Goal: Task Accomplishment & Management: Use online tool/utility

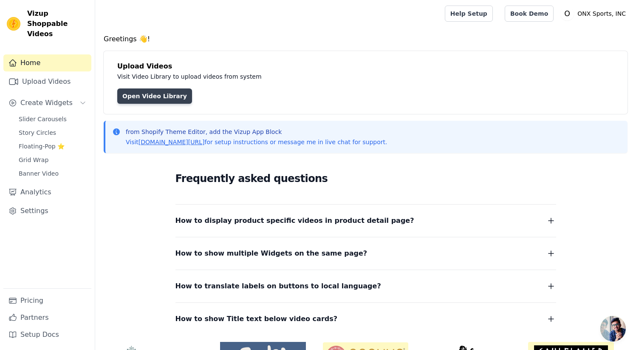
click at [168, 96] on link "Open Video Library" at bounding box center [154, 95] width 75 height 15
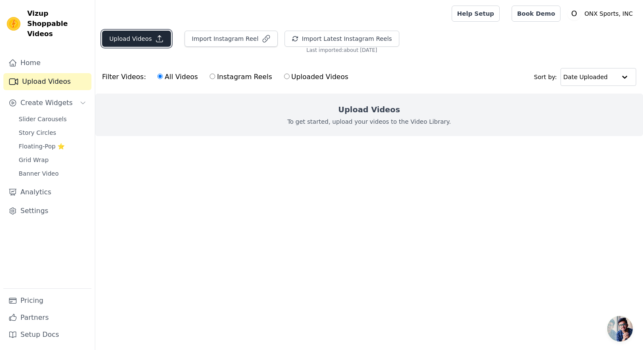
click at [121, 38] on button "Upload Videos" at bounding box center [136, 39] width 69 height 16
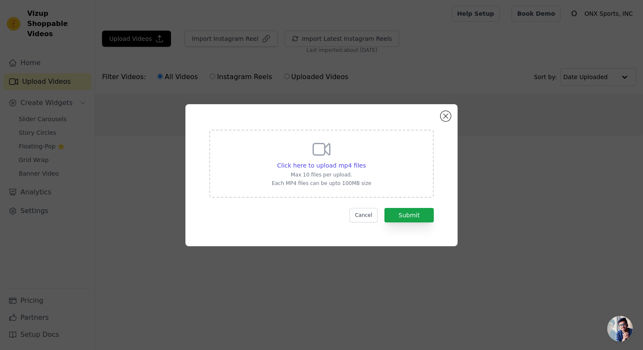
click at [315, 152] on icon at bounding box center [321, 149] width 20 height 20
click at [365, 161] on input "Click here to upload mp4 files Max 10 files per upload. Each MP4 files can be u…" at bounding box center [365, 161] width 0 height 0
type input "C:\fakepath\mma-shin-guards-video.mp4"
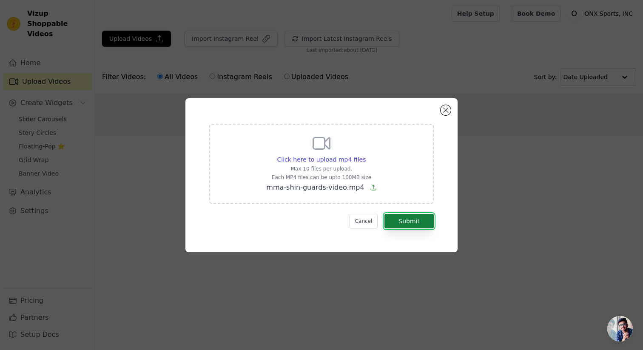
click at [413, 221] on button "Submit" at bounding box center [408, 221] width 49 height 14
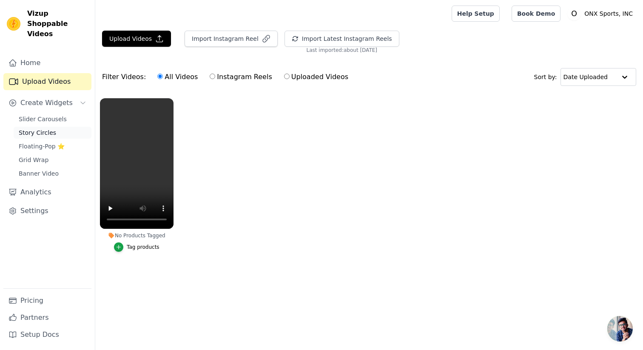
click at [32, 128] on span "Story Circles" at bounding box center [37, 132] width 37 height 9
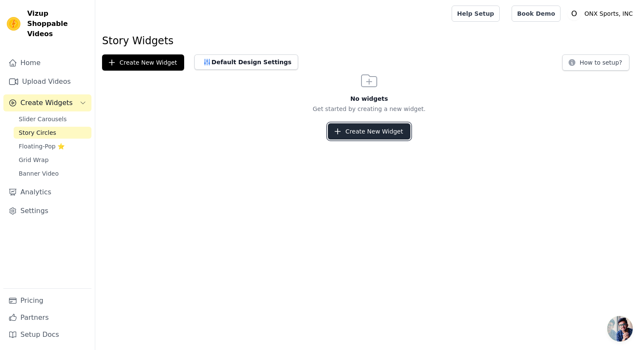
click at [347, 133] on button "Create New Widget" at bounding box center [369, 131] width 82 height 16
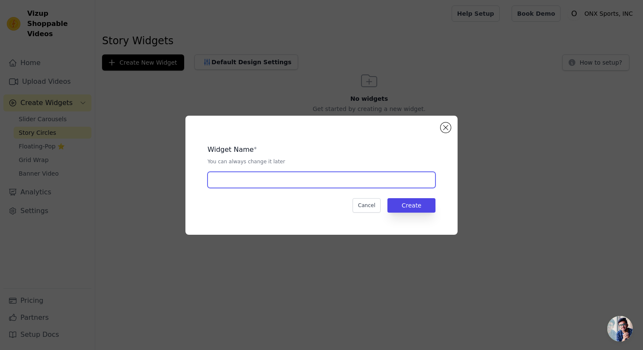
click at [227, 180] on input "text" at bounding box center [321, 180] width 228 height 16
type input "S"
type input "shin-guards"
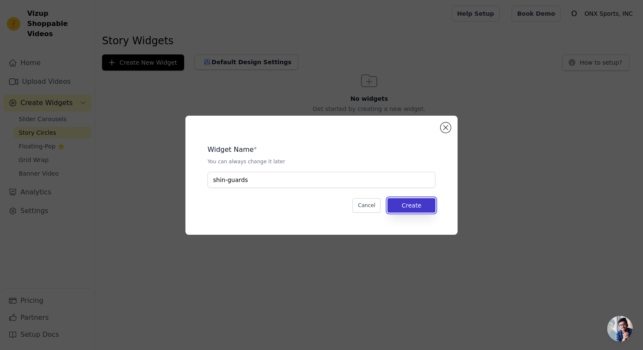
click at [410, 208] on button "Create" at bounding box center [411, 205] width 48 height 14
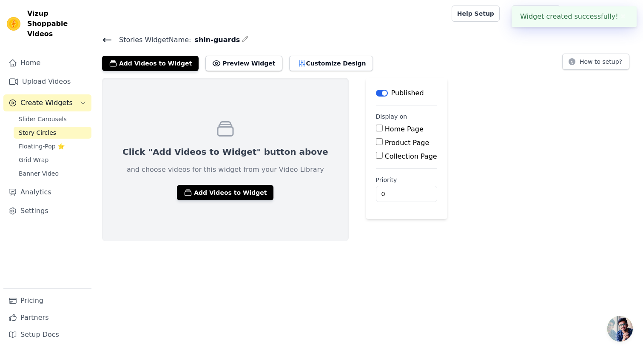
click at [376, 142] on input "Product Page" at bounding box center [379, 141] width 7 height 7
checkbox input "true"
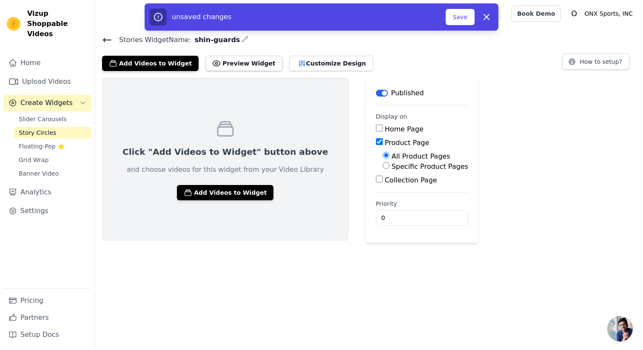
click at [383, 163] on input "Specific Product Pages" at bounding box center [386, 165] width 7 height 7
radio input "true"
click at [383, 185] on button "Select Products" at bounding box center [411, 186] width 57 height 14
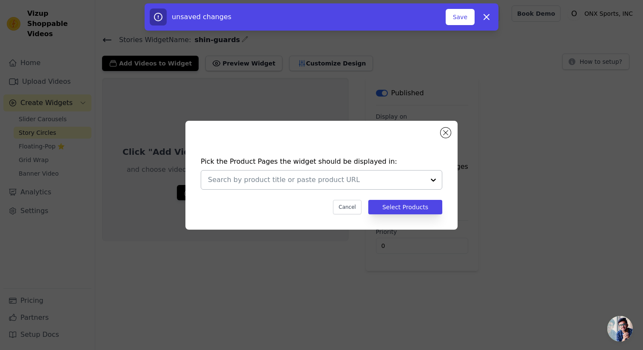
click at [315, 180] on input "text" at bounding box center [316, 180] width 217 height 10
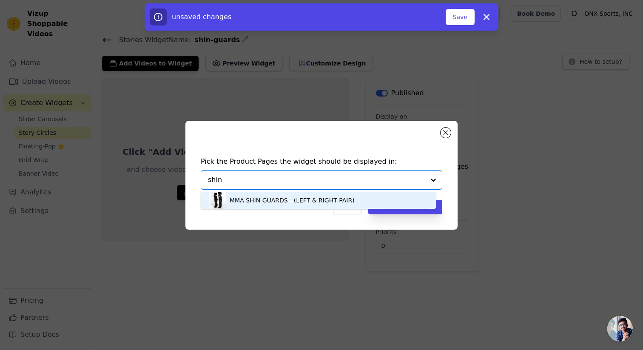
click at [237, 176] on input "shin" at bounding box center [316, 180] width 217 height 10
type input "shin"
click at [407, 155] on div "Pick the Product Pages the widget should be displayed in: MMA SHIN GUARDS—(LEFT…" at bounding box center [321, 185] width 258 height 75
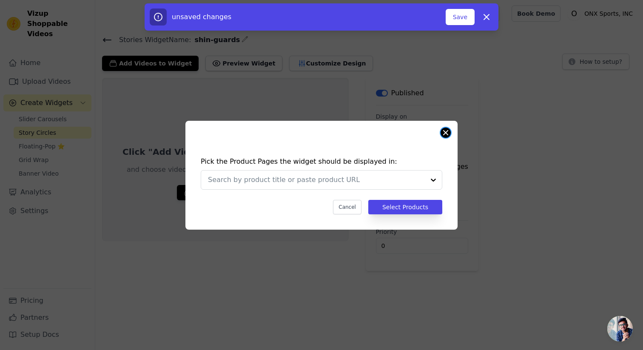
click at [444, 134] on button "Close modal" at bounding box center [445, 133] width 10 height 10
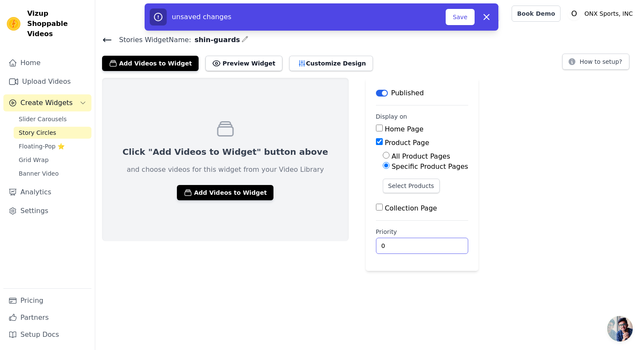
click at [376, 247] on input "0" at bounding box center [422, 246] width 92 height 16
click at [376, 245] on input "0" at bounding box center [422, 246] width 92 height 16
click at [383, 187] on button "Select Products" at bounding box center [411, 186] width 57 height 14
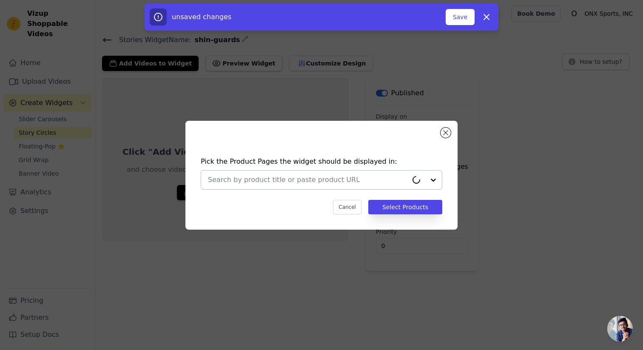
click at [339, 181] on input "text" at bounding box center [308, 180] width 200 height 10
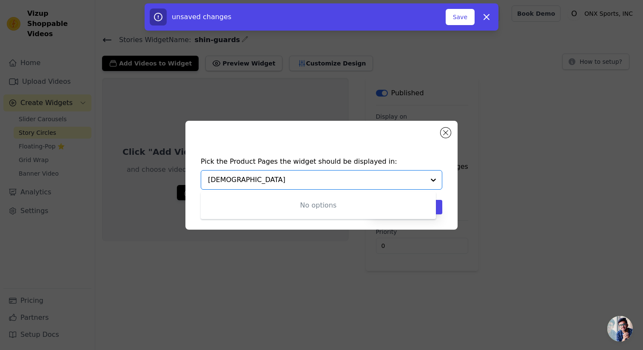
type input "shin"
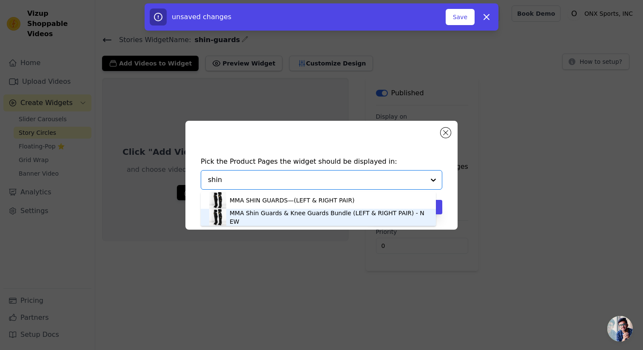
click at [302, 213] on div "MMA Shin Guards & Knee Guards Bundle (LEFT & RIGHT PAIR) - NEW" at bounding box center [329, 217] width 198 height 17
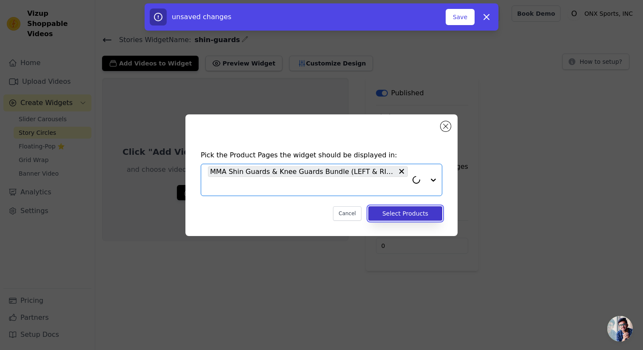
click at [413, 211] on button "Select Products" at bounding box center [405, 213] width 74 height 14
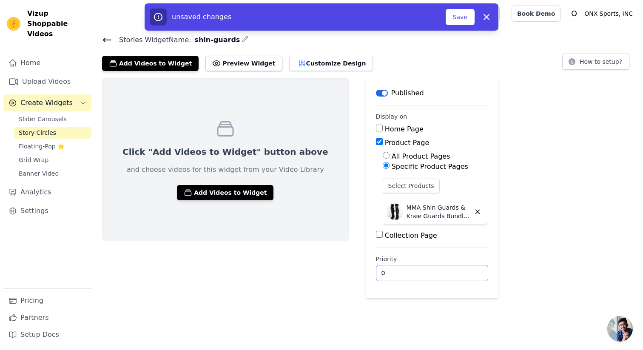
click at [376, 277] on input "0" at bounding box center [432, 273] width 112 height 16
type input "9"
click at [203, 188] on button "Add Videos to Widget" at bounding box center [225, 192] width 97 height 15
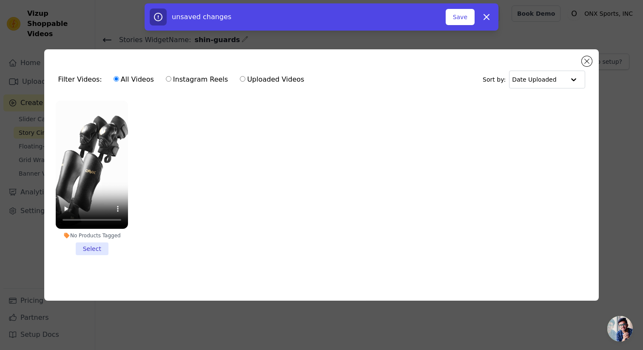
click at [94, 244] on li "No Products Tagged Select" at bounding box center [92, 178] width 72 height 155
click at [0, 0] on input "No Products Tagged Select" at bounding box center [0, 0] width 0 height 0
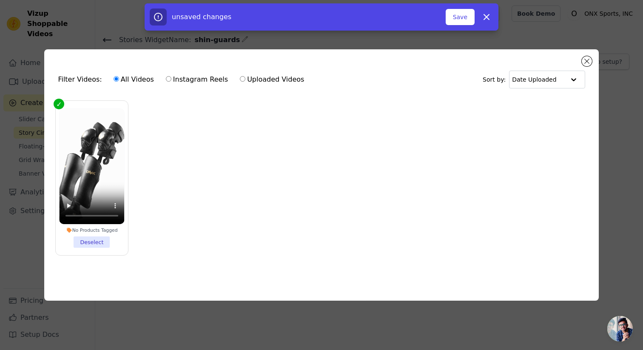
click at [69, 227] on icon at bounding box center [69, 229] width 5 height 5
click at [0, 0] on input "No Products Tagged Deselect" at bounding box center [0, 0] width 0 height 0
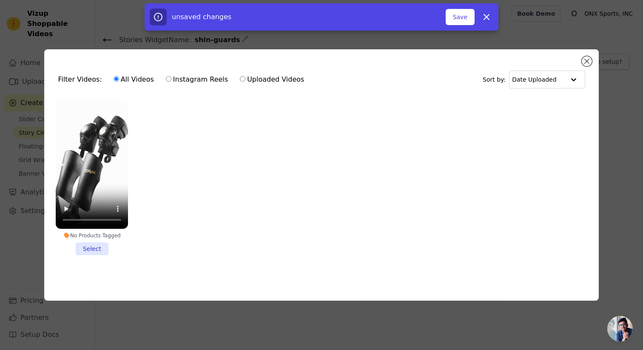
click at [67, 233] on icon at bounding box center [67, 236] width 6 height 6
click at [0, 0] on input "No Products Tagged Select" at bounding box center [0, 0] width 0 height 0
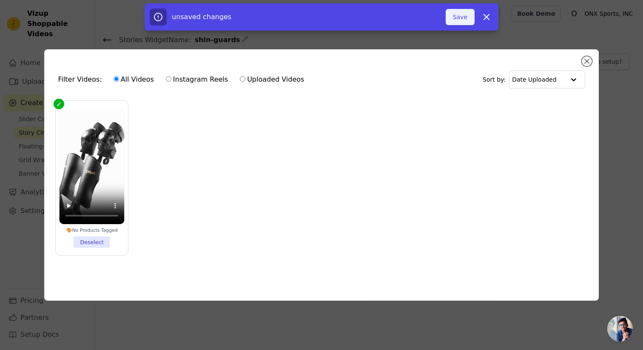
click at [456, 15] on button "Save" at bounding box center [460, 17] width 29 height 16
click at [464, 16] on button "Save" at bounding box center [460, 17] width 29 height 16
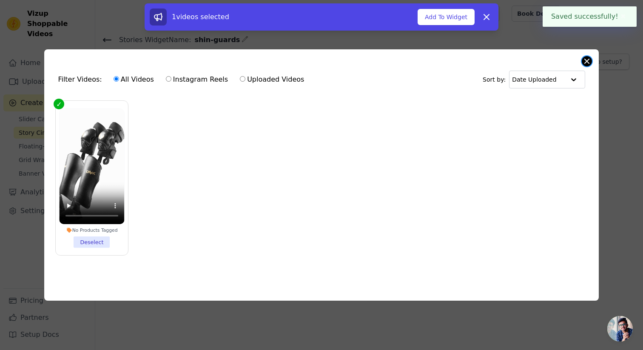
click at [586, 58] on button "Close modal" at bounding box center [587, 61] width 10 height 10
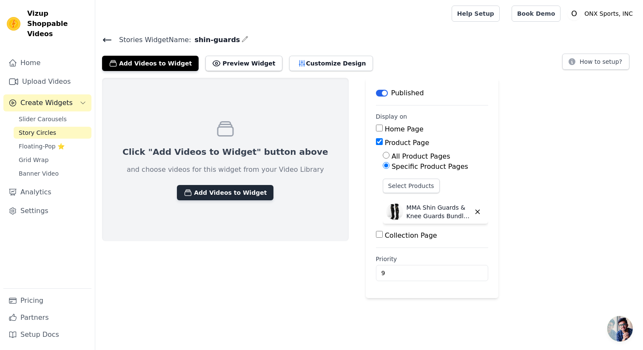
click at [198, 194] on button "Add Videos to Widget" at bounding box center [225, 192] width 97 height 15
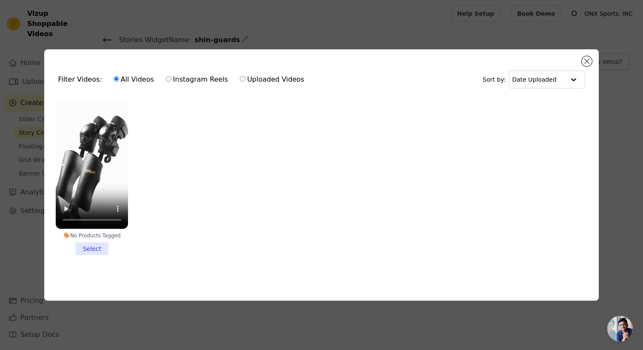
click at [91, 245] on li "No Products Tagged Select" at bounding box center [92, 178] width 72 height 155
click at [0, 0] on input "No Products Tagged Select" at bounding box center [0, 0] width 0 height 0
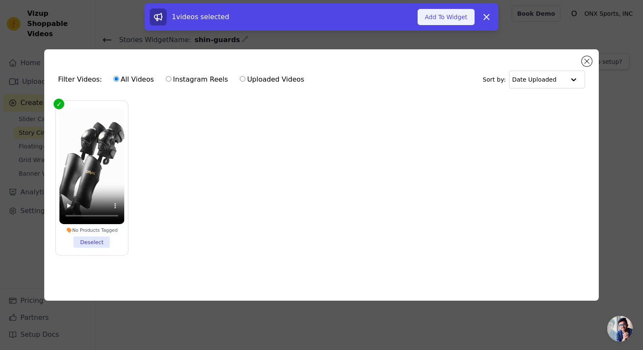
click at [436, 14] on button "Add To Widget" at bounding box center [446, 17] width 57 height 16
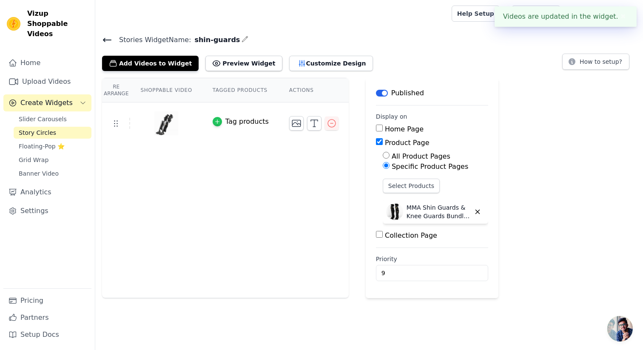
click at [219, 118] on div "button" at bounding box center [217, 121] width 9 height 9
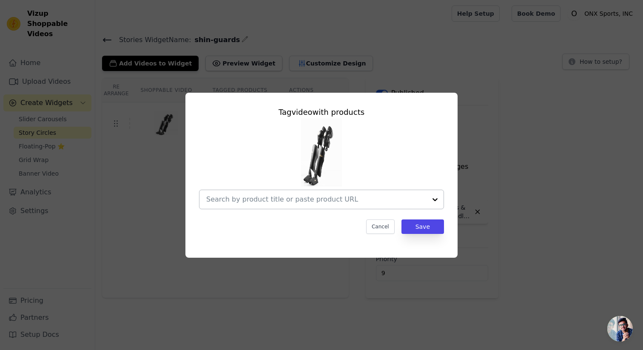
click at [239, 201] on input "text" at bounding box center [316, 199] width 220 height 10
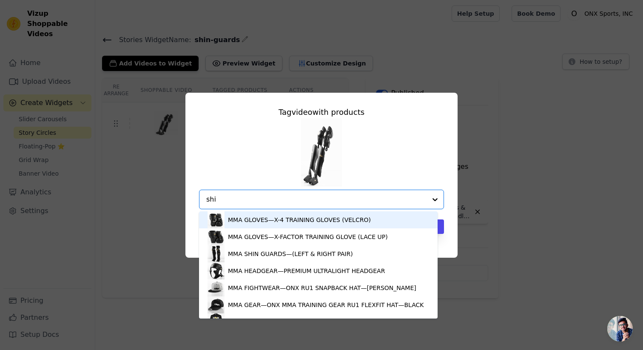
type input "shin"
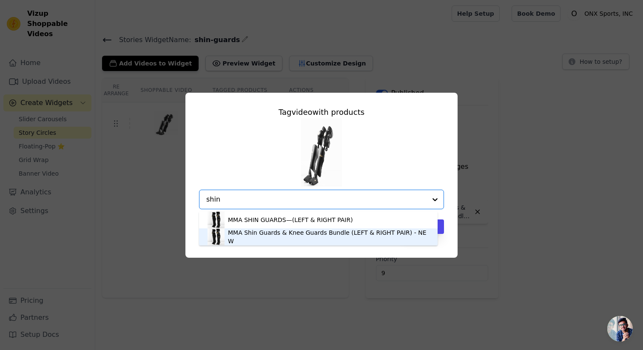
click at [245, 235] on div "MMA Shin Guards & Knee Guards Bundle (LEFT & RIGHT PAIR) - NEW" at bounding box center [328, 236] width 201 height 17
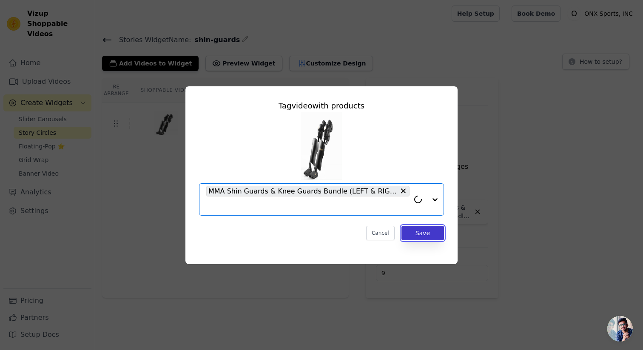
click at [431, 231] on button "Save" at bounding box center [422, 233] width 43 height 14
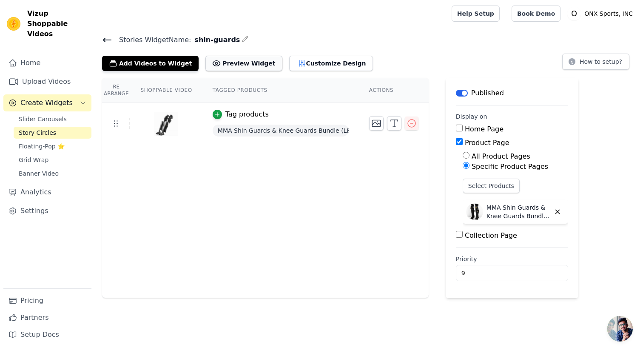
click at [233, 60] on button "Preview Widget" at bounding box center [243, 63] width 77 height 15
click at [109, 38] on icon at bounding box center [107, 40] width 10 height 10
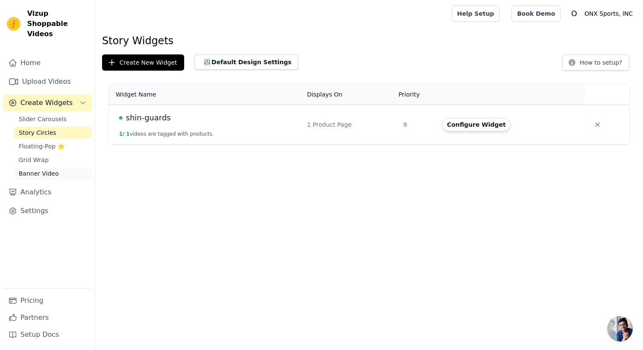
click at [45, 169] on span "Banner Video" at bounding box center [39, 173] width 40 height 9
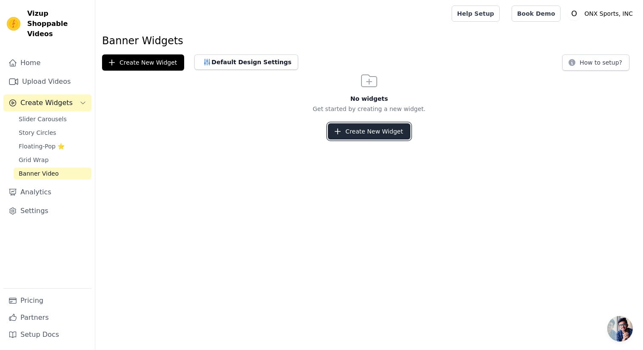
click at [358, 134] on button "Create New Widget" at bounding box center [369, 131] width 82 height 16
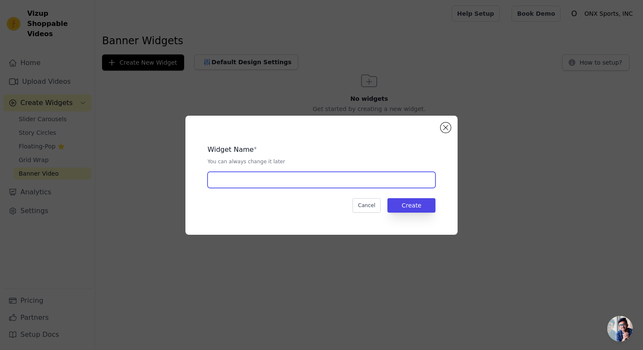
click at [255, 179] on input "text" at bounding box center [321, 180] width 228 height 16
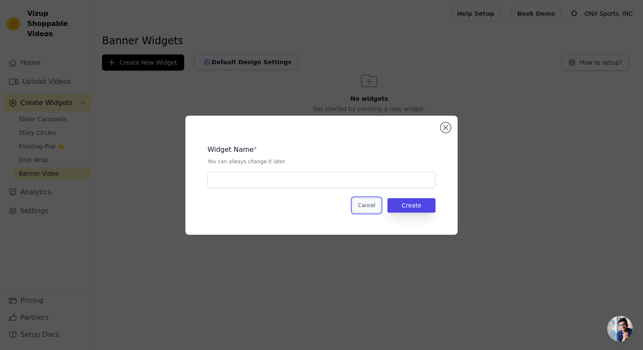
click at [371, 201] on button "Cancel" at bounding box center [366, 205] width 28 height 14
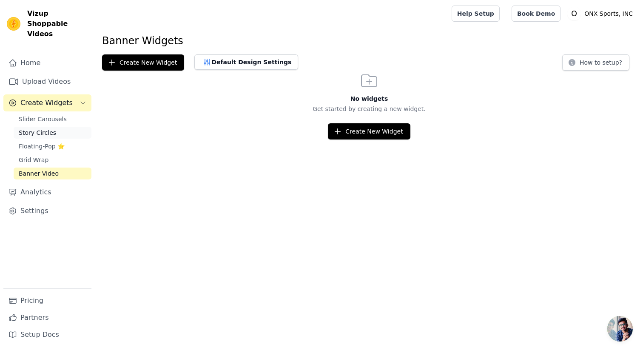
click at [40, 128] on span "Story Circles" at bounding box center [37, 132] width 37 height 9
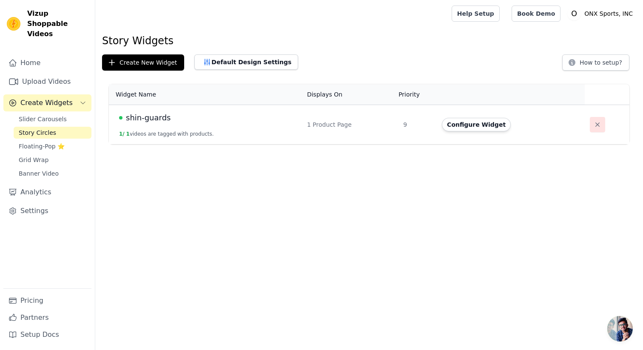
click at [593, 122] on icon "button" at bounding box center [597, 124] width 9 height 9
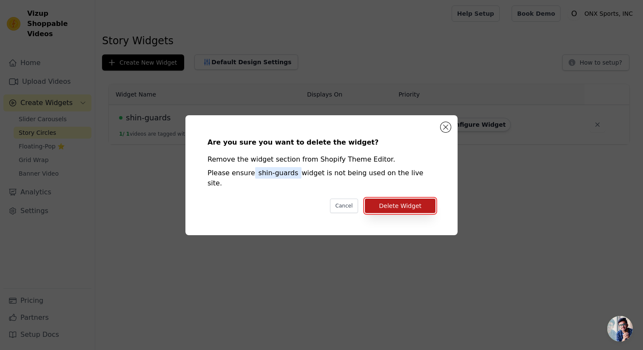
click at [397, 203] on button "Delete Widget" at bounding box center [400, 206] width 71 height 14
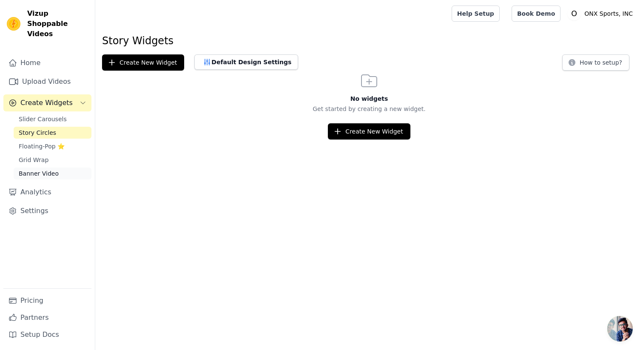
click at [42, 169] on span "Banner Video" at bounding box center [39, 173] width 40 height 9
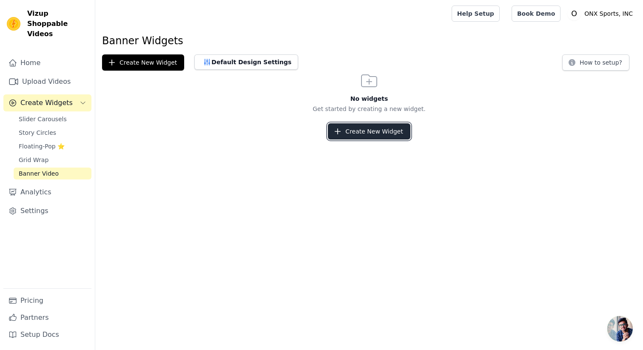
click at [354, 128] on button "Create New Widget" at bounding box center [369, 131] width 82 height 16
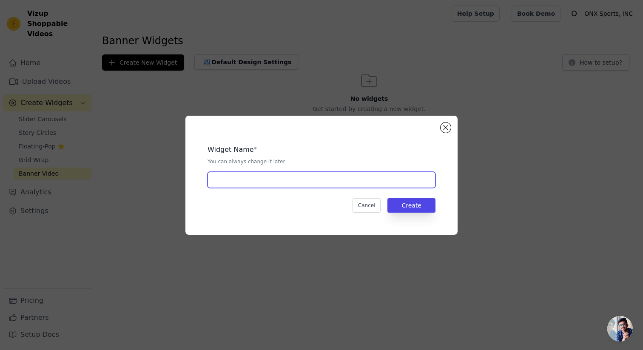
click at [235, 175] on input "text" at bounding box center [321, 180] width 228 height 16
type input "shin-guards"
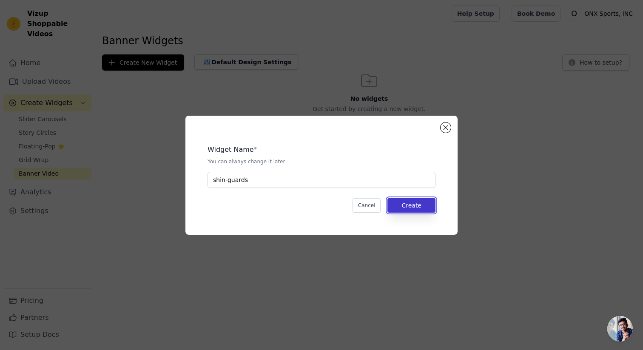
click at [415, 199] on button "Create" at bounding box center [411, 205] width 48 height 14
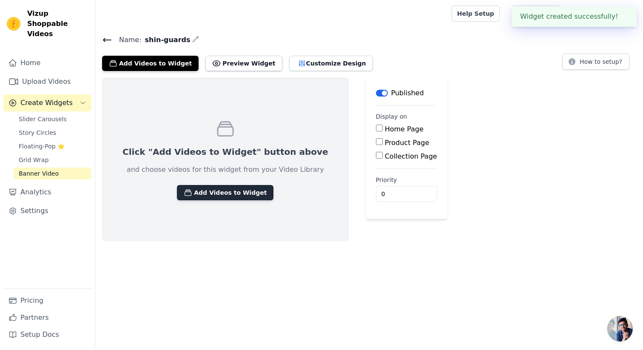
click at [209, 189] on button "Add Videos to Widget" at bounding box center [225, 192] width 97 height 15
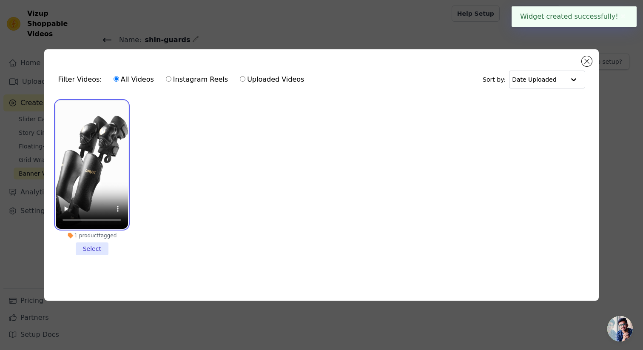
click at [93, 176] on video at bounding box center [92, 165] width 72 height 128
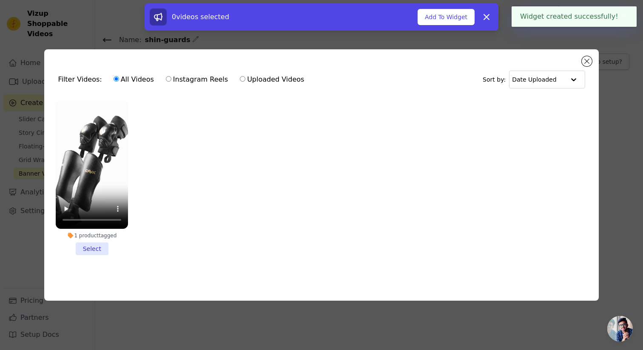
click at [90, 242] on li "1 product tagged Select" at bounding box center [92, 178] width 72 height 155
click at [0, 0] on input "1 product tagged Select" at bounding box center [0, 0] width 0 height 0
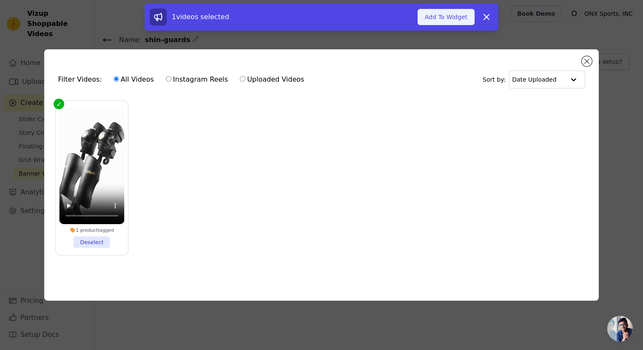
click at [434, 14] on button "Add To Widget" at bounding box center [446, 17] width 57 height 16
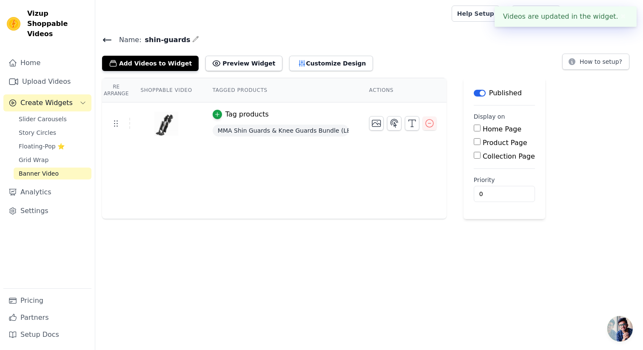
click at [477, 141] on input "Product Page" at bounding box center [477, 141] width 7 height 7
checkbox input "true"
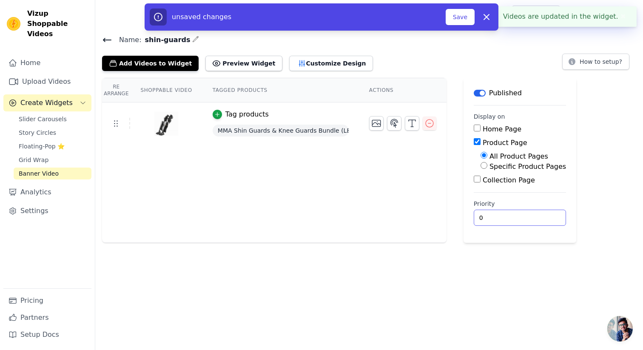
click at [485, 218] on input "0" at bounding box center [520, 218] width 92 height 16
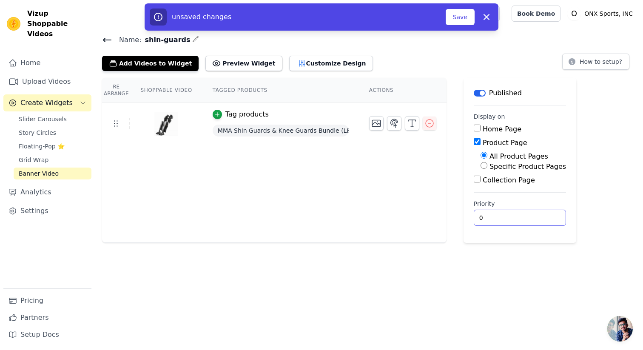
click at [485, 218] on input "0" at bounding box center [520, 218] width 92 height 16
type input "8"
click at [527, 197] on main "Label Published Display on Home Page Product Page All Product Pages Specific Pr…" at bounding box center [519, 160] width 113 height 165
click at [494, 218] on input "8" at bounding box center [520, 218] width 92 height 16
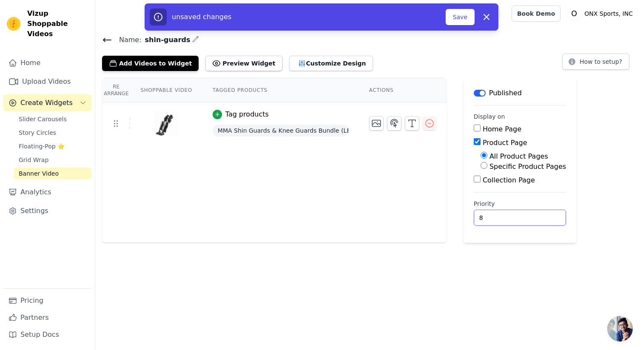
click at [494, 218] on input "8" at bounding box center [520, 218] width 92 height 16
click at [371, 122] on icon "button" at bounding box center [376, 123] width 10 height 10
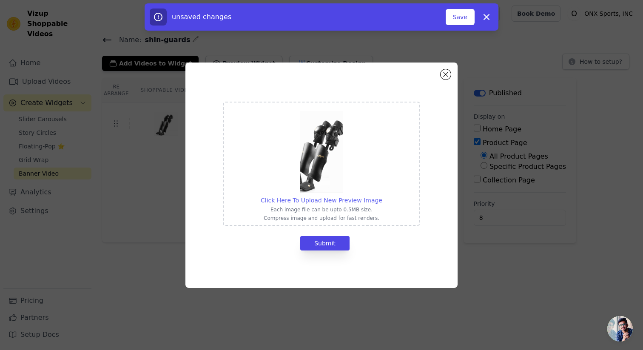
click at [320, 201] on span "Click Here To Upload New Preview Image" at bounding box center [322, 200] width 122 height 7
click at [382, 196] on input "Click Here To Upload New Preview Image Each image file can be upto 0.5MB size. …" at bounding box center [382, 196] width 0 height 0
type input "C:\fakepath\mma-shin-guards-front.png"
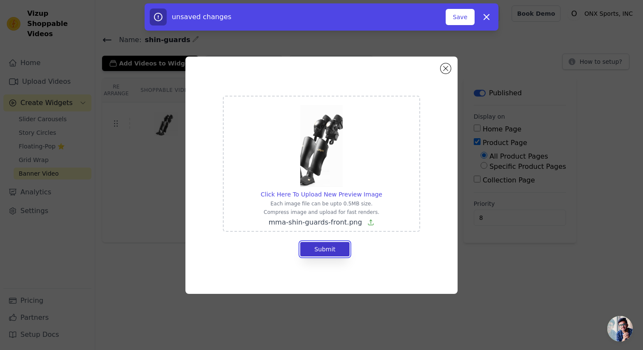
click at [322, 247] on button "Submit" at bounding box center [324, 249] width 49 height 14
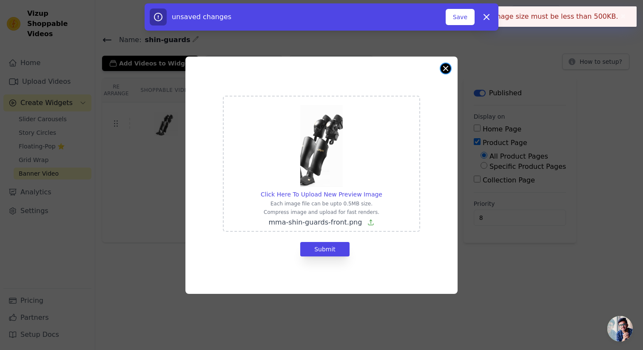
click at [446, 69] on button "Close modal" at bounding box center [445, 68] width 10 height 10
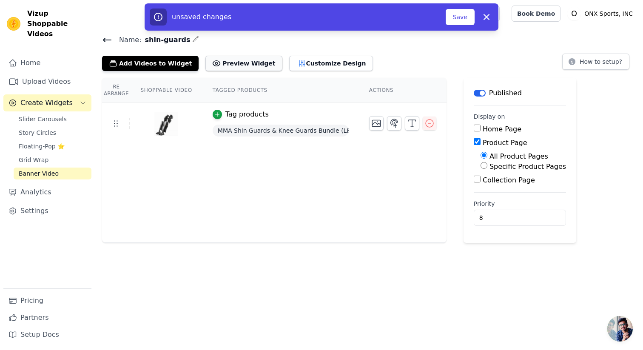
click at [225, 59] on button "Preview Widget" at bounding box center [243, 63] width 77 height 15
click at [301, 64] on button "Customize Design" at bounding box center [331, 63] width 84 height 15
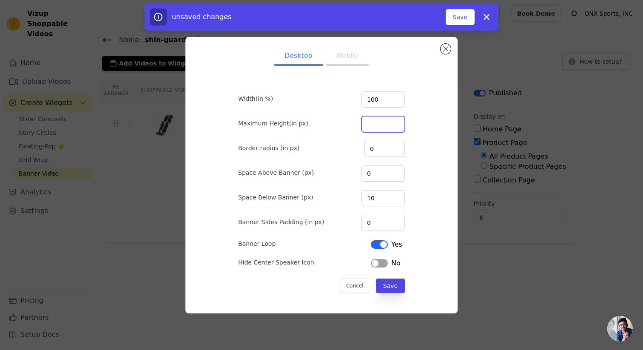
click at [377, 117] on input "Maximum Height(in px)" at bounding box center [382, 124] width 43 height 16
click at [373, 125] on input "Maximum Height(in px)" at bounding box center [382, 124] width 43 height 16
click at [378, 125] on input "Maximum Height(in px)" at bounding box center [382, 124] width 43 height 16
type input "400"
click at [338, 57] on button "Mobile" at bounding box center [347, 56] width 43 height 19
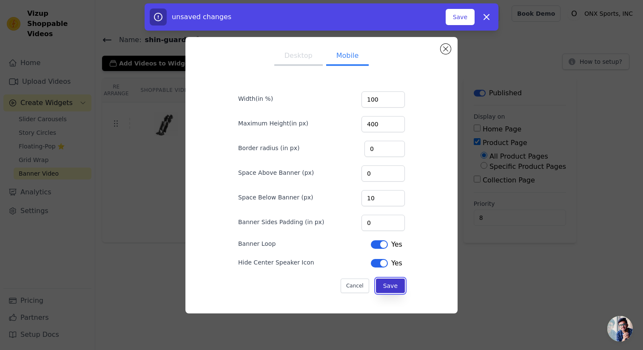
click at [392, 288] on button "Save" at bounding box center [390, 285] width 29 height 14
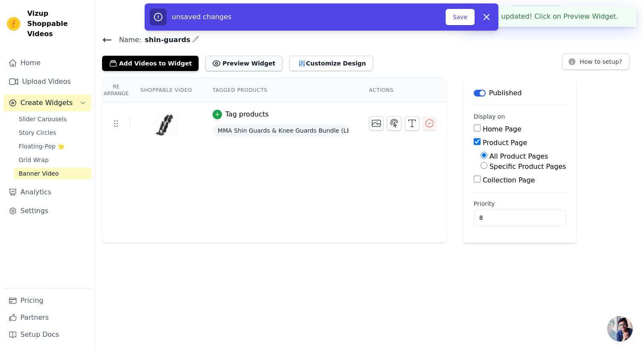
click at [218, 60] on button "Preview Widget" at bounding box center [243, 63] width 77 height 15
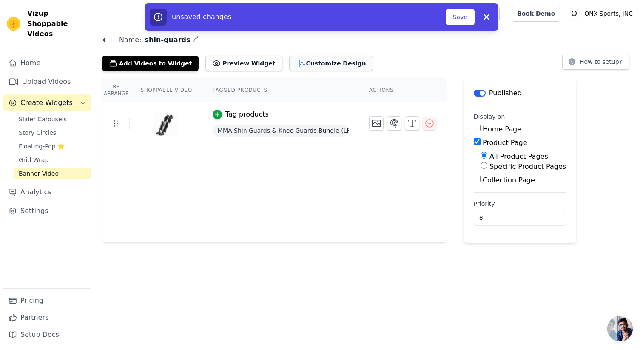
click at [289, 60] on button "Customize Design" at bounding box center [331, 63] width 84 height 15
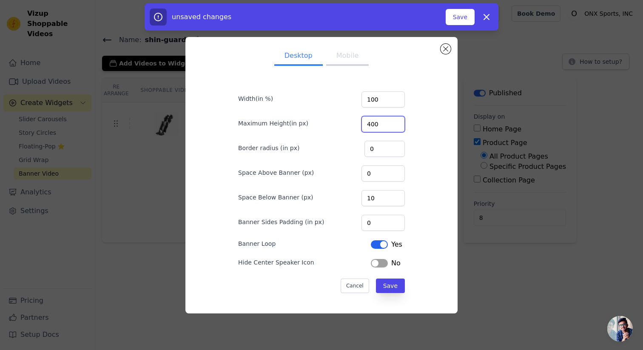
click at [374, 123] on input "400" at bounding box center [382, 124] width 43 height 16
type input "500"
click at [393, 285] on button "Save" at bounding box center [390, 285] width 29 height 14
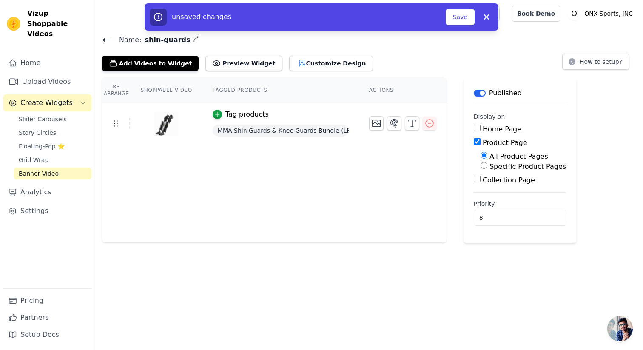
click at [535, 43] on h4 "Name: shin-guards" at bounding box center [369, 39] width 534 height 11
click at [452, 11] on button "Save" at bounding box center [460, 17] width 29 height 16
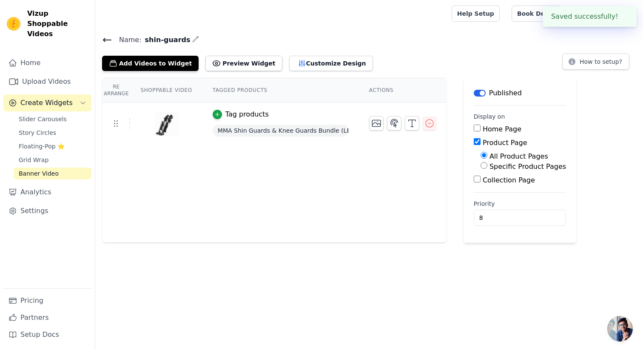
click at [104, 41] on icon at bounding box center [107, 40] width 10 height 10
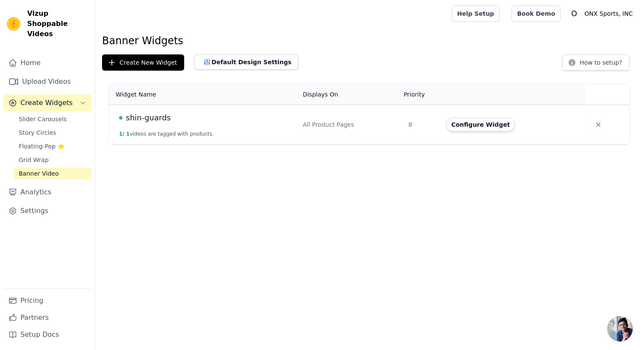
click at [154, 116] on span "shin-guards" at bounding box center [148, 118] width 45 height 12
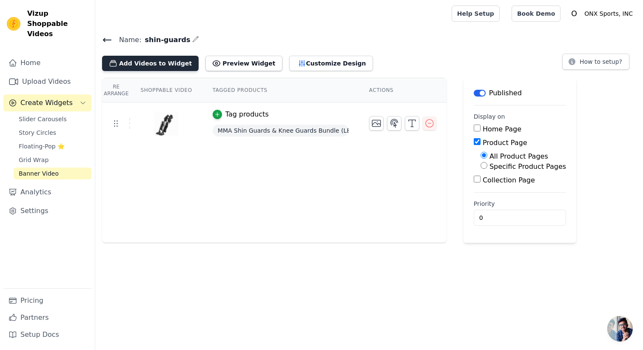
click at [143, 61] on button "Add Videos to Widget" at bounding box center [150, 63] width 97 height 15
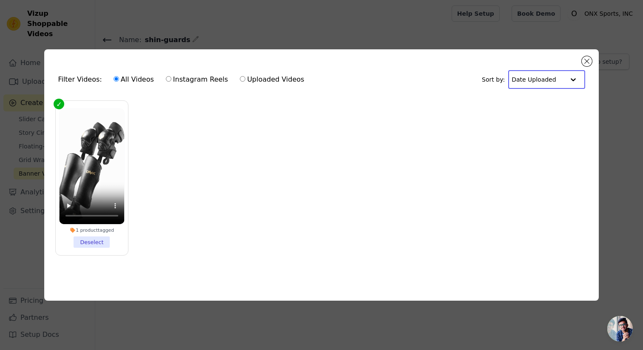
click at [532, 74] on input "text" at bounding box center [537, 79] width 53 height 17
click at [582, 59] on button "Close modal" at bounding box center [587, 61] width 10 height 10
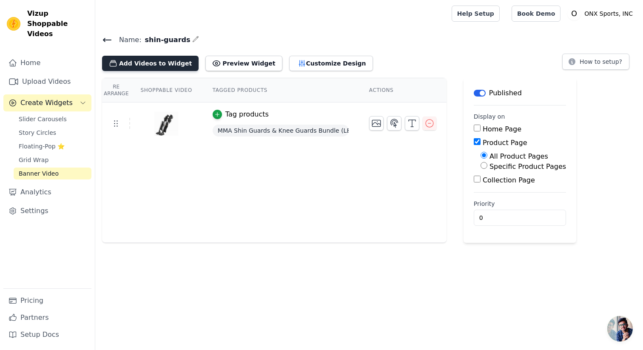
click at [140, 65] on button "Add Videos to Widget" at bounding box center [150, 63] width 97 height 15
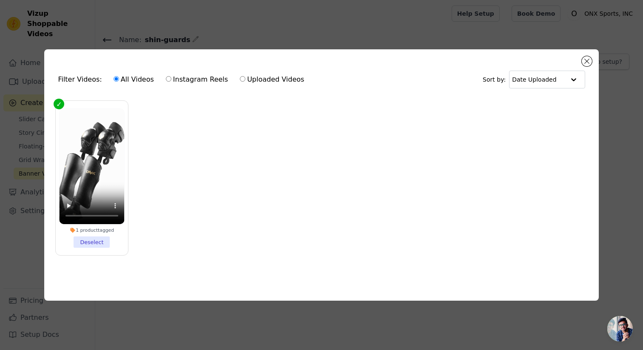
click at [203, 184] on ul "1 product tagged Deselect" at bounding box center [321, 185] width 540 height 178
click at [587, 60] on button "Close modal" at bounding box center [587, 61] width 10 height 10
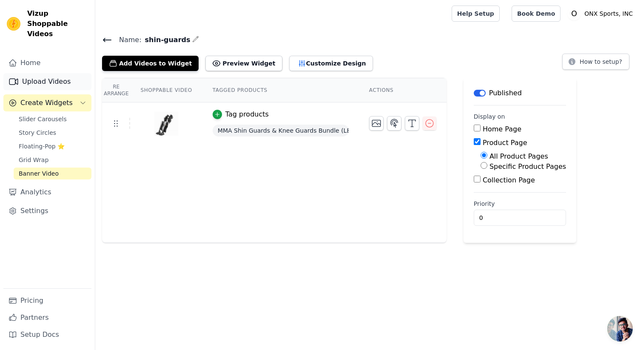
click at [36, 73] on link "Upload Videos" at bounding box center [47, 81] width 88 height 17
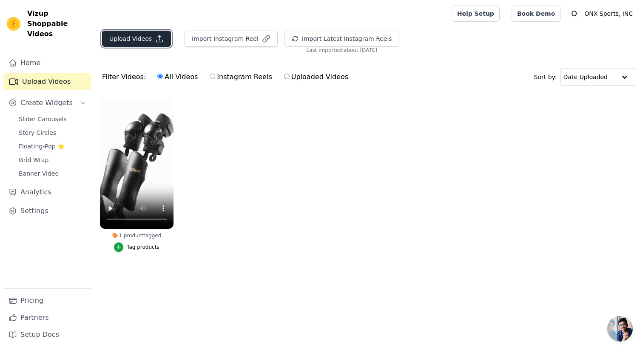
click at [124, 38] on button "Upload Videos" at bounding box center [136, 39] width 69 height 16
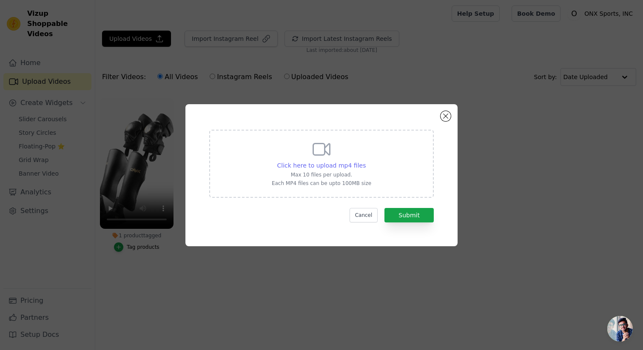
click at [352, 163] on span "Click here to upload mp4 files" at bounding box center [321, 165] width 89 height 7
click at [365, 161] on input "Click here to upload mp4 files Max 10 files per upload. Each MP4 files can be u…" at bounding box center [365, 161] width 0 height 0
click at [316, 160] on div "Click here to upload mp4 files Max 10 files per upload. Each MP4 files can be u…" at bounding box center [321, 163] width 99 height 48
click at [365, 161] on input "Click here to upload mp4 files Max 10 files per upload. Each MP4 files can be u…" at bounding box center [365, 161] width 0 height 0
type input "C:\fakepath\Shinguards.mp4"
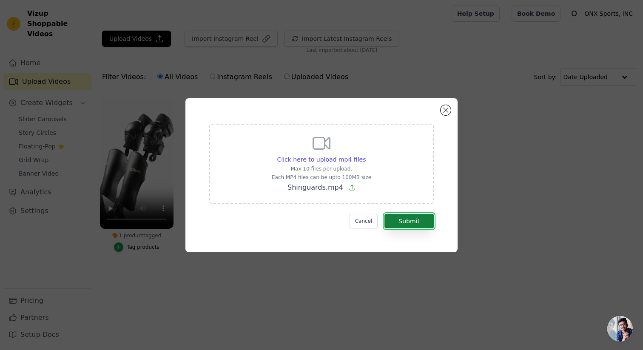
click at [411, 222] on button "Submit" at bounding box center [408, 221] width 49 height 14
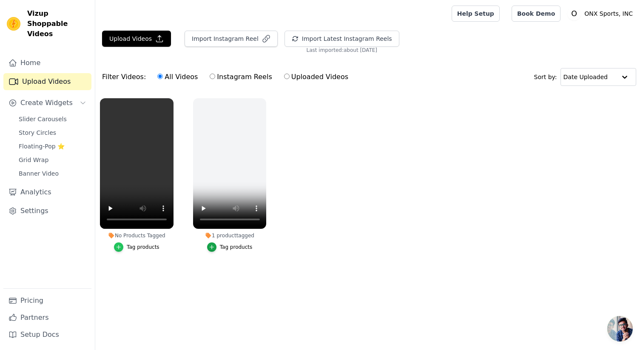
click at [119, 246] on icon "button" at bounding box center [119, 247] width 6 height 6
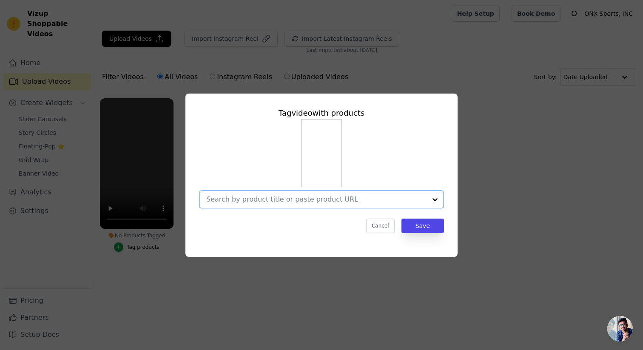
click at [260, 195] on input "No Products Tagged Tag video with products Option undefined, selected. Select i…" at bounding box center [316, 199] width 220 height 8
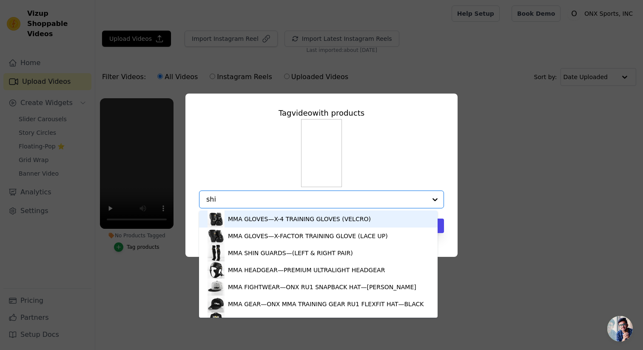
type input "shin"
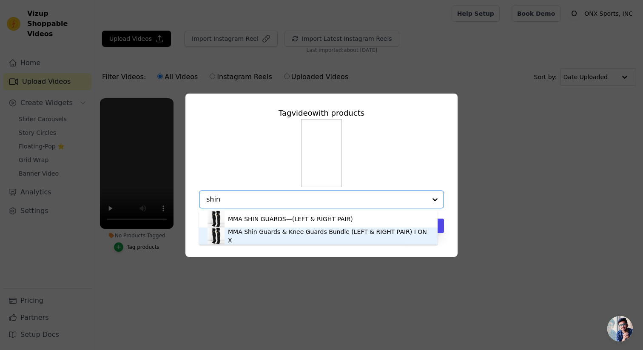
click at [286, 231] on div "MMA Shin Guards & Knee Guards Bundle (LEFT & RIGHT PAIR) I ONX" at bounding box center [318, 235] width 222 height 17
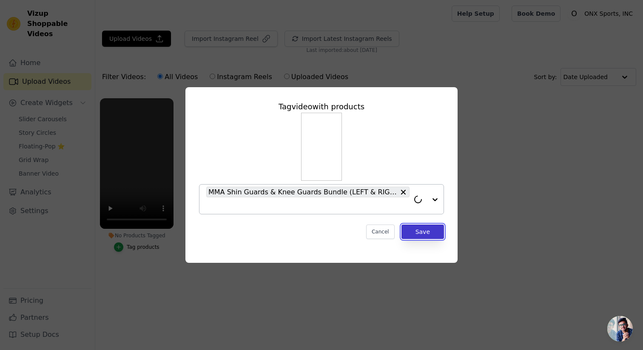
click at [428, 235] on button "Save" at bounding box center [422, 231] width 43 height 14
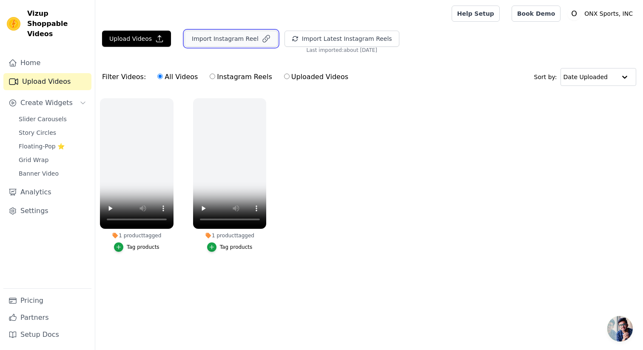
click at [224, 38] on button "Import Instagram Reel" at bounding box center [231, 39] width 93 height 16
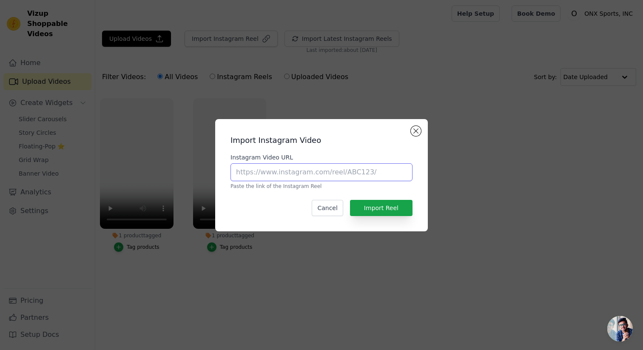
click at [266, 177] on input "Instagram Video URL" at bounding box center [321, 172] width 182 height 18
click at [416, 127] on button "Close modal" at bounding box center [416, 131] width 10 height 10
